Goal: Use online tool/utility: Utilize a website feature to perform a specific function

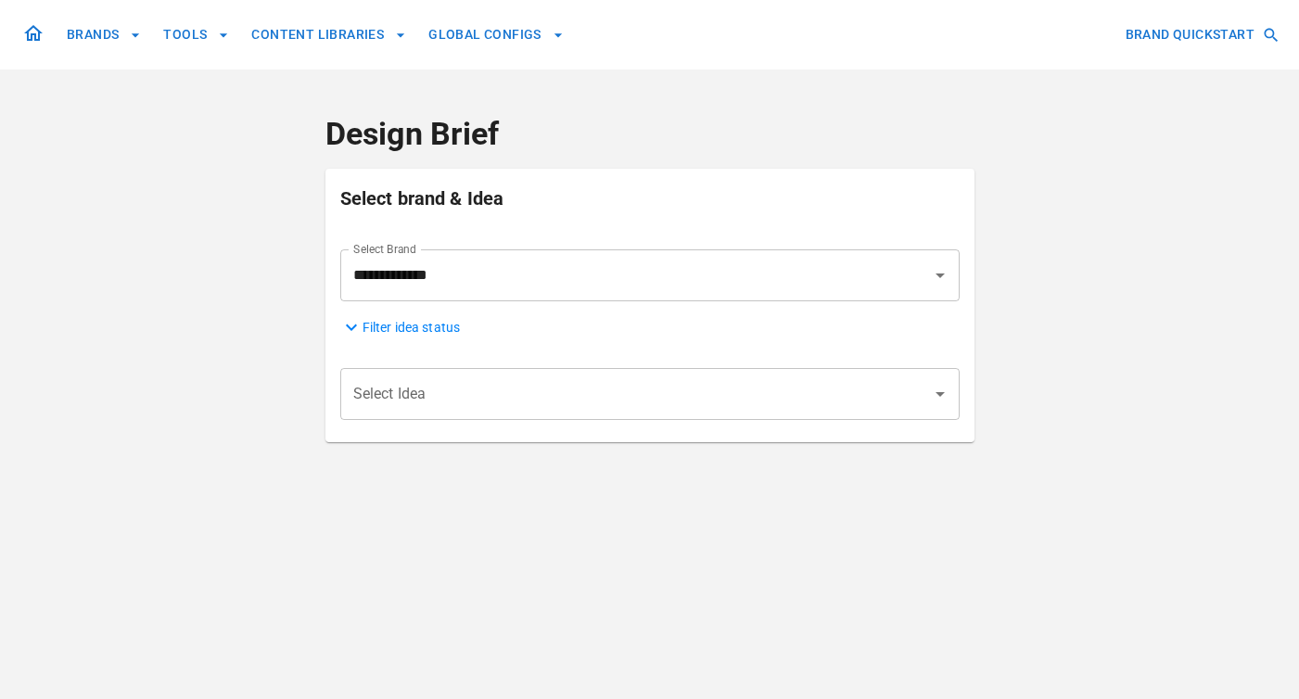
click at [625, 391] on input "Select Idea" at bounding box center [636, 393] width 575 height 35
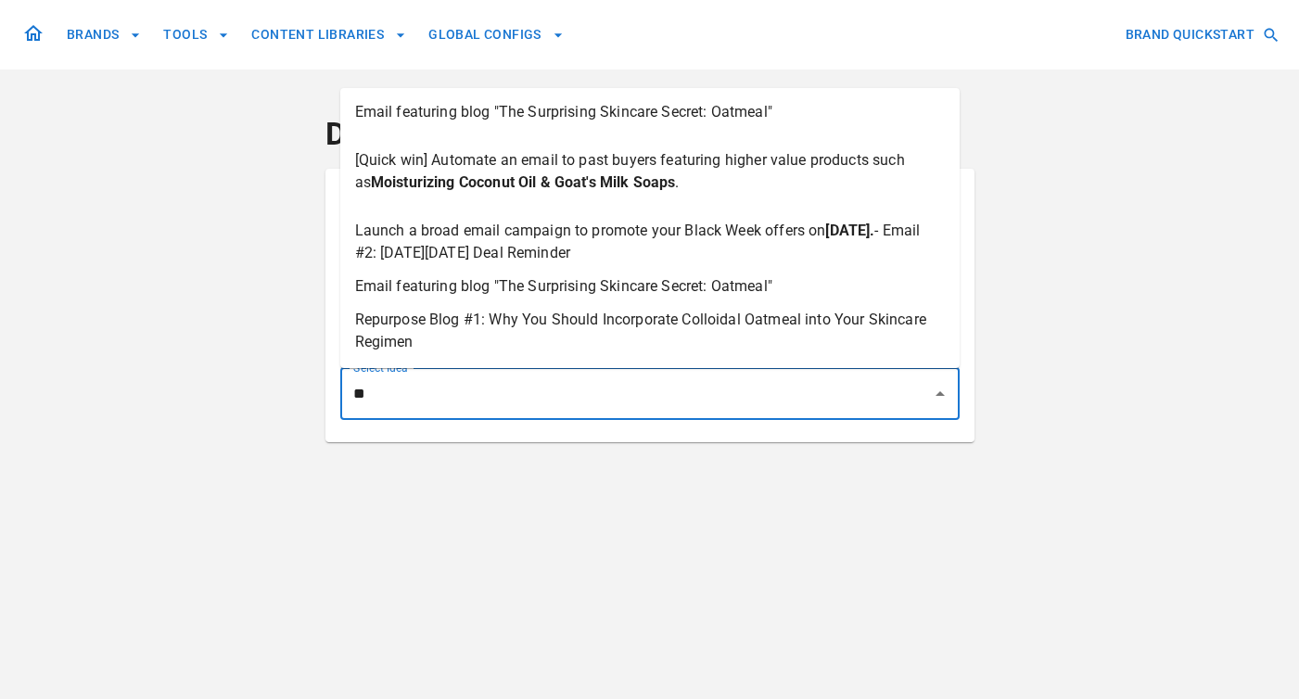
type input "***"
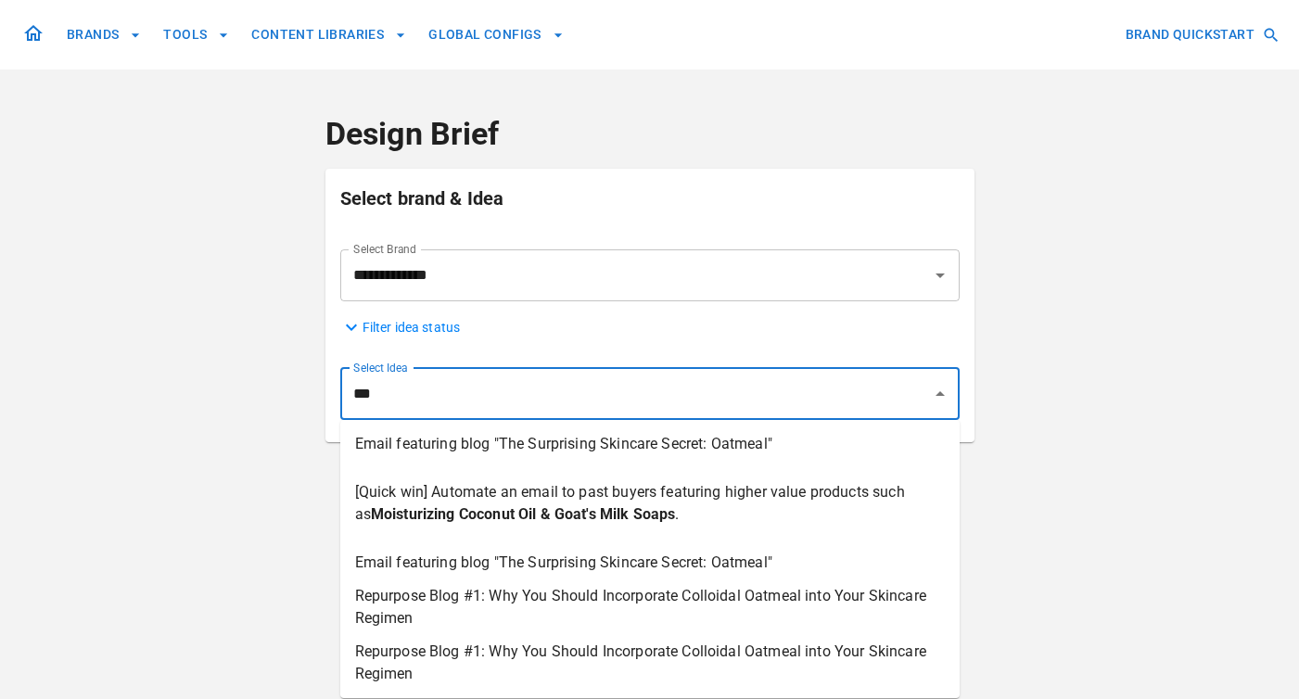
click at [609, 440] on span "Email featuring blog "The Surprising Skincare Secret: Oatmeal"" at bounding box center [563, 444] width 417 height 22
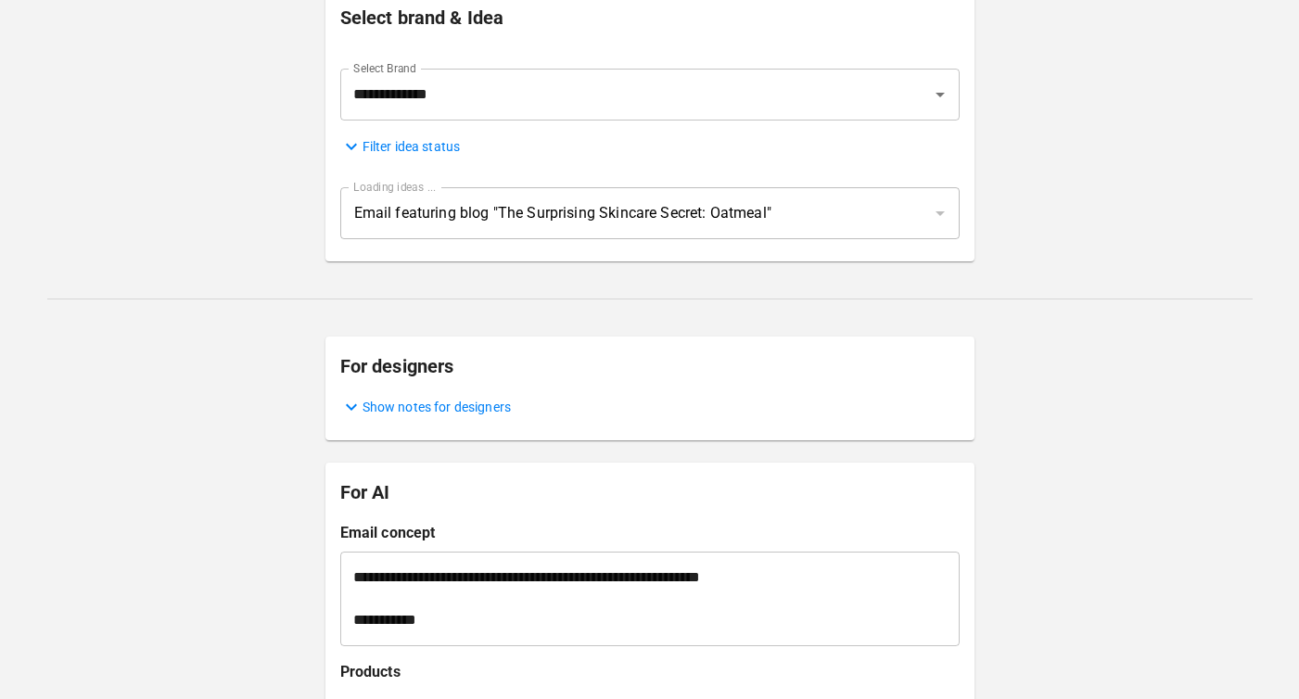
scroll to position [172, 0]
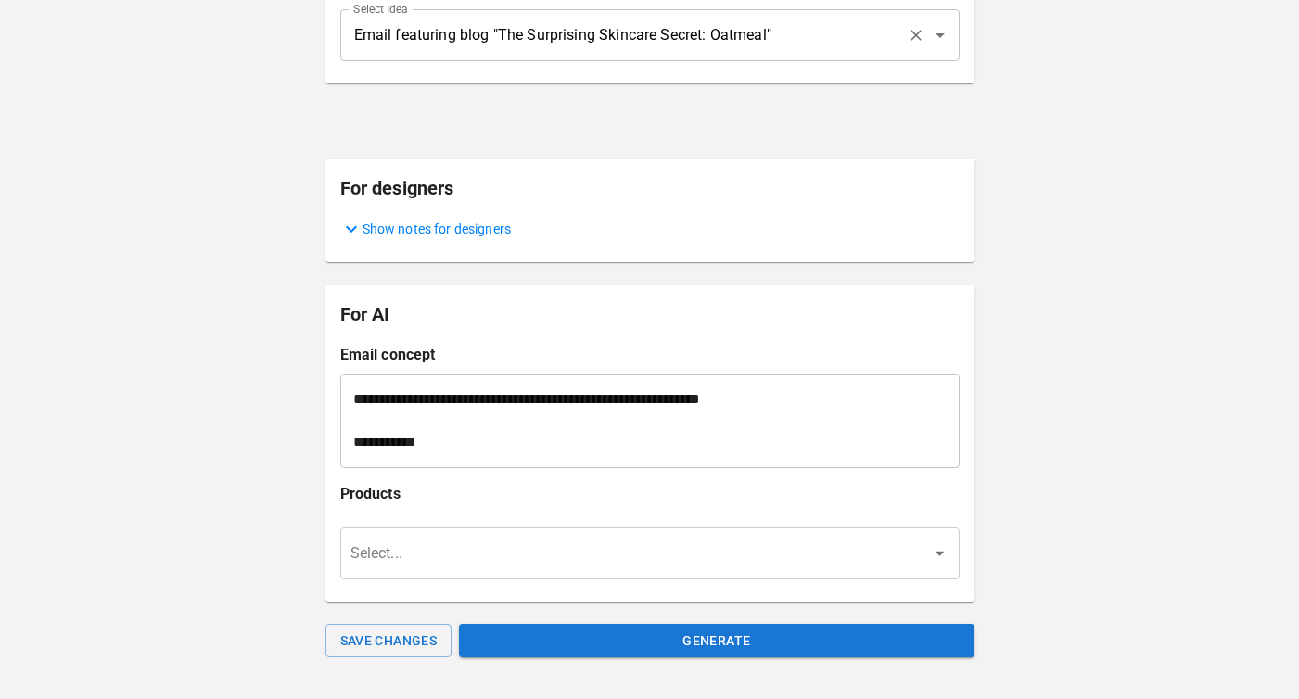
scroll to position [373, 0]
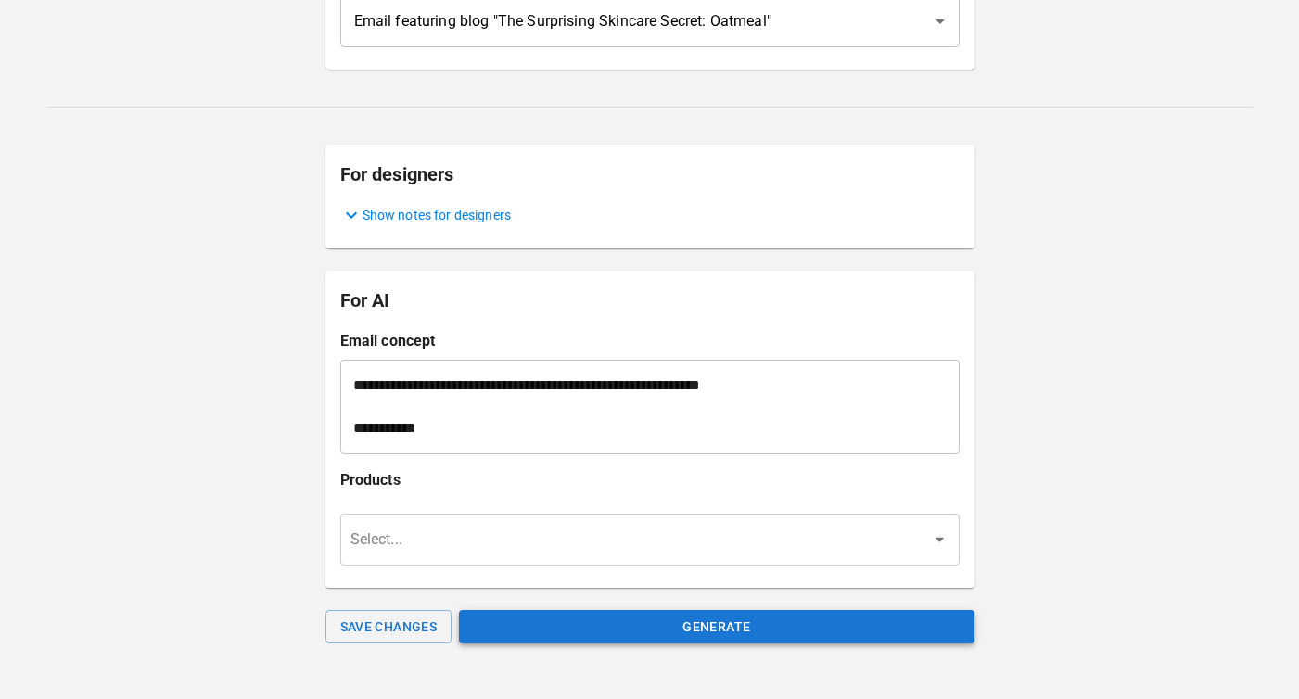
click at [699, 625] on button "Generate" at bounding box center [716, 627] width 515 height 34
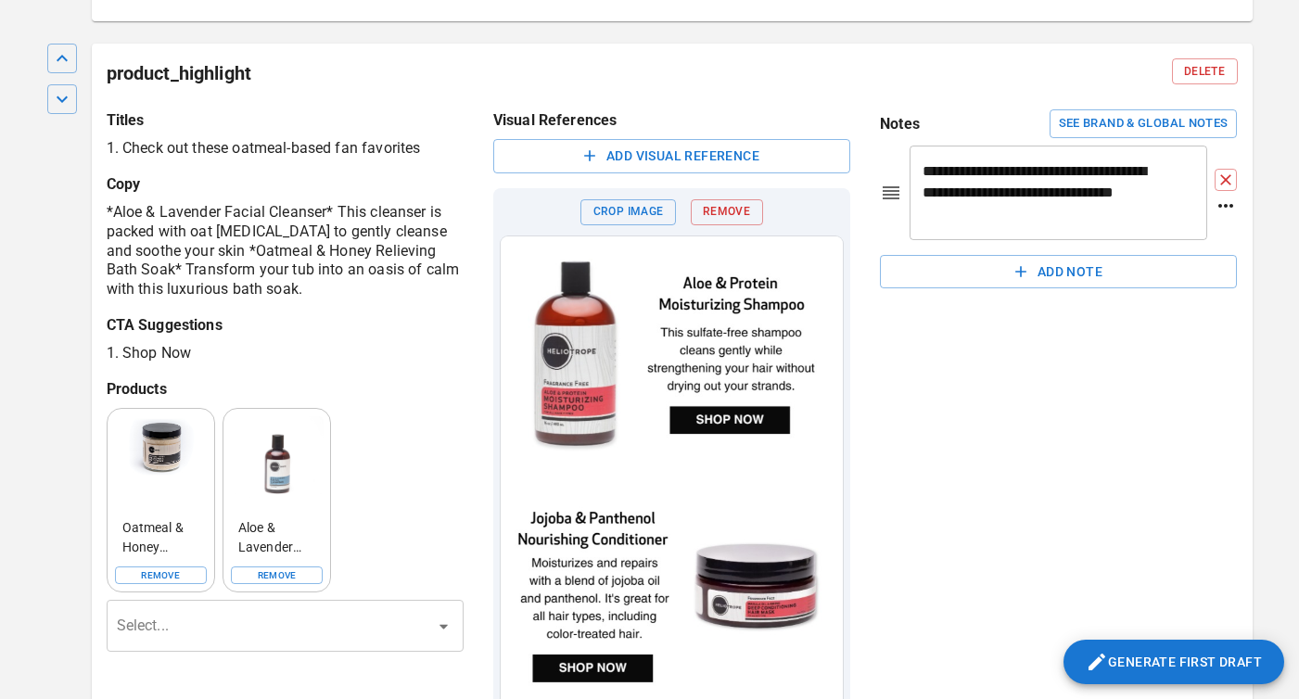
scroll to position [1985, 0]
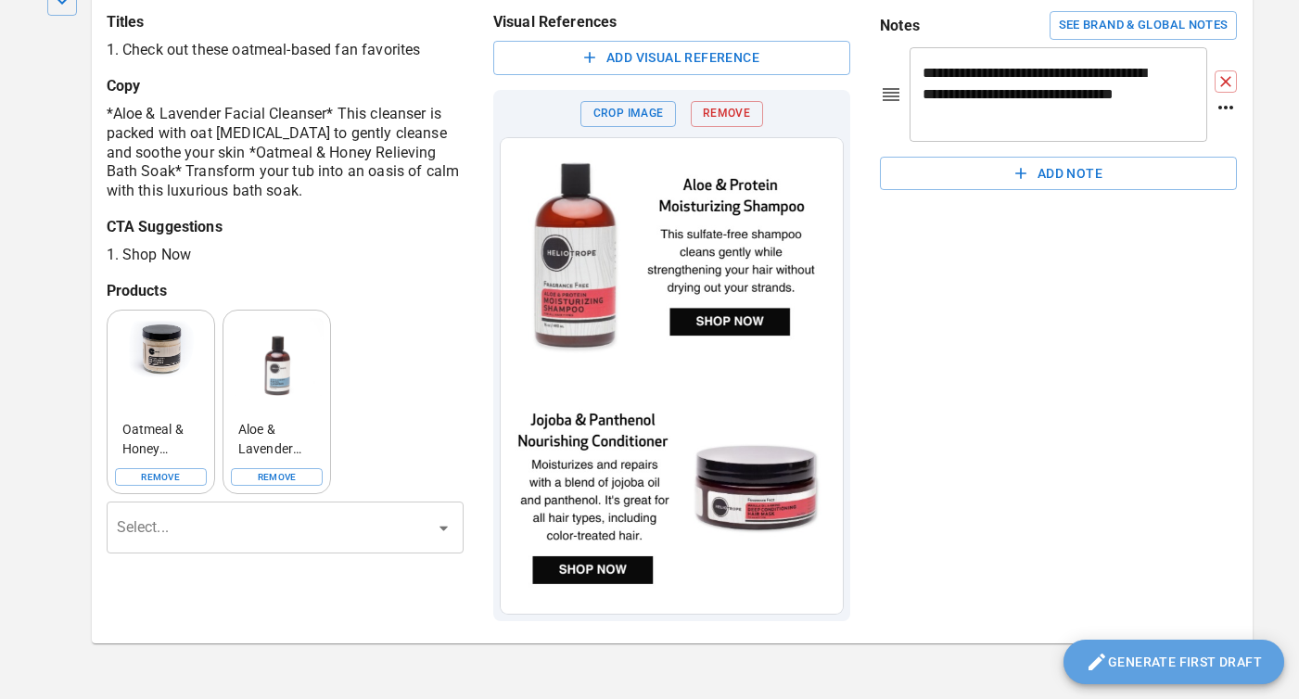
click at [1156, 653] on button "Generate First Draft" at bounding box center [1173, 662] width 221 height 45
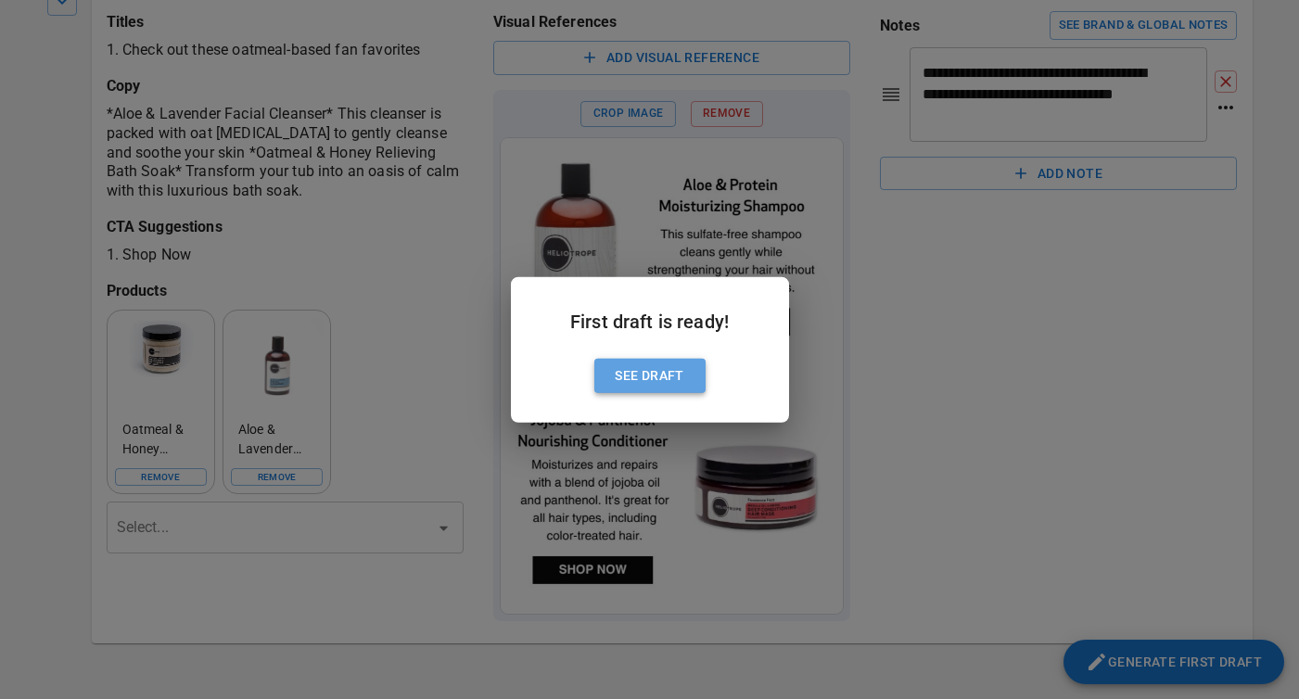
click at [621, 383] on button "See Draft" at bounding box center [649, 376] width 111 height 34
